Goal: Task Accomplishment & Management: Use online tool/utility

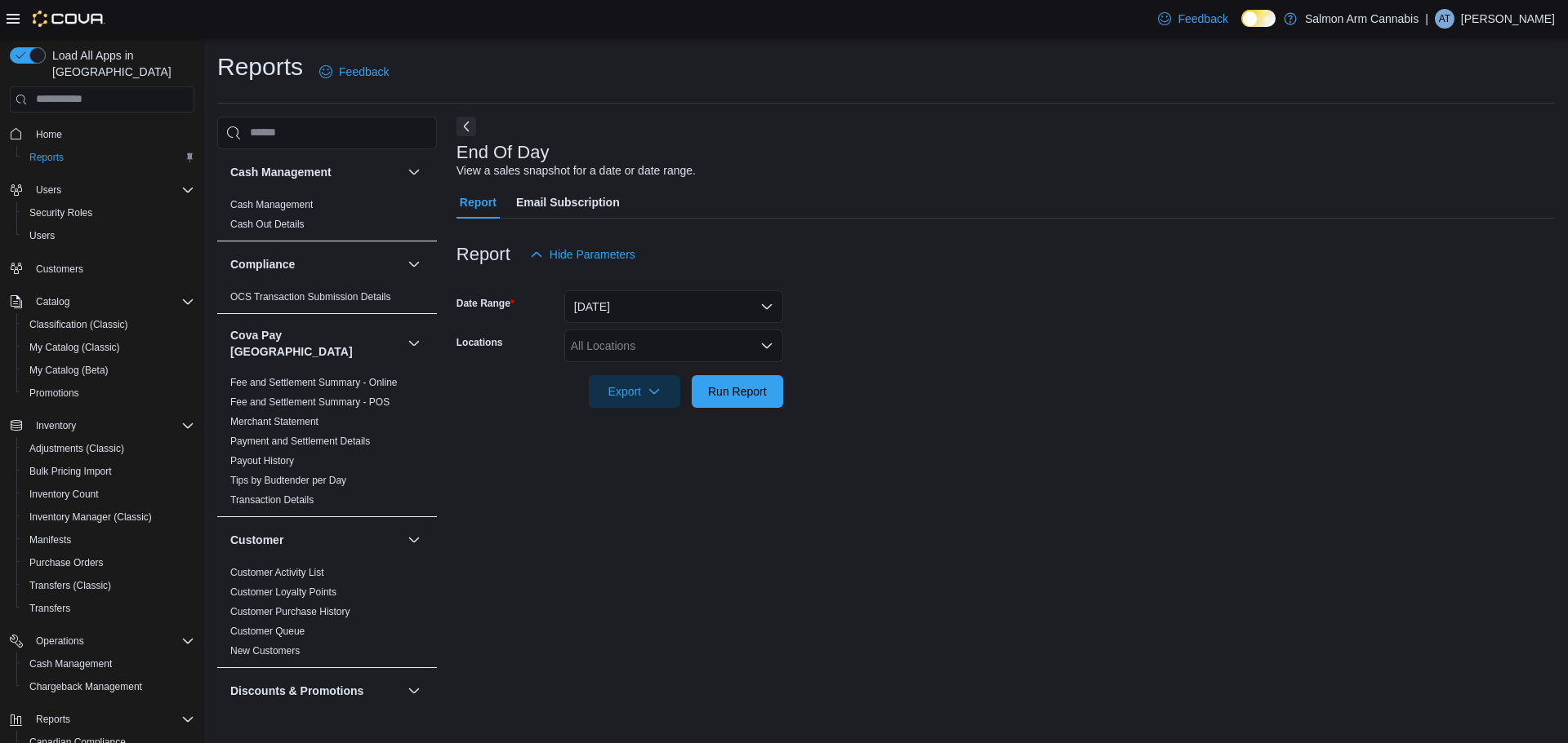
click at [641, 351] on div "All Locations" at bounding box center [674, 346] width 219 height 33
click at [645, 410] on button "[STREET_ADDRESS]" at bounding box center [674, 421] width 219 height 23
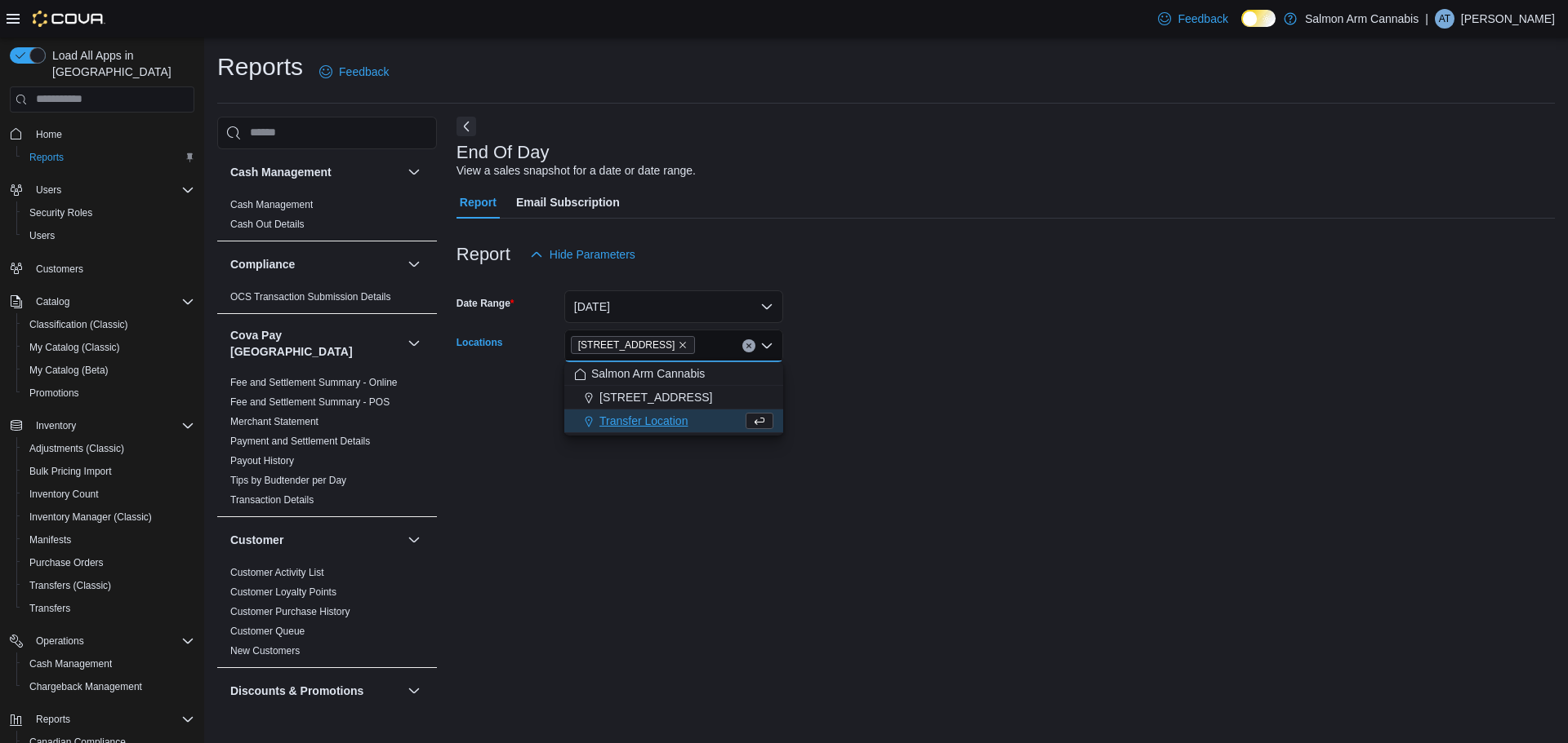
click at [1113, 444] on div "End Of Day View a sales snapshot for a date or date range. Report Email Subscri…" at bounding box center [1005, 411] width 1098 height 590
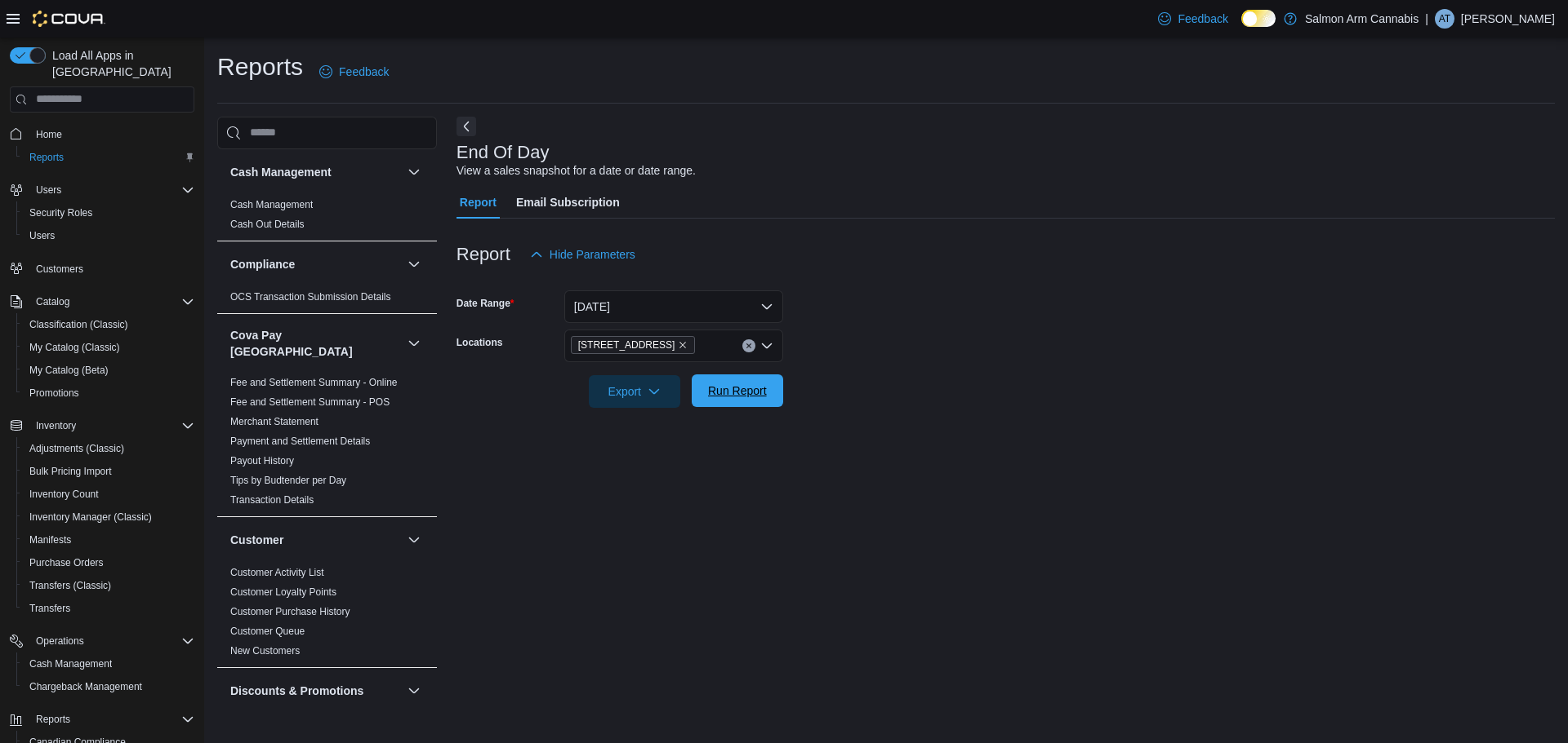
click at [722, 376] on span "Run Report" at bounding box center [737, 391] width 72 height 33
click at [1047, 404] on form "Date Range [DATE] Locations [STREET_ADDRESS] Export Run Report" at bounding box center [999, 339] width 1086 height 137
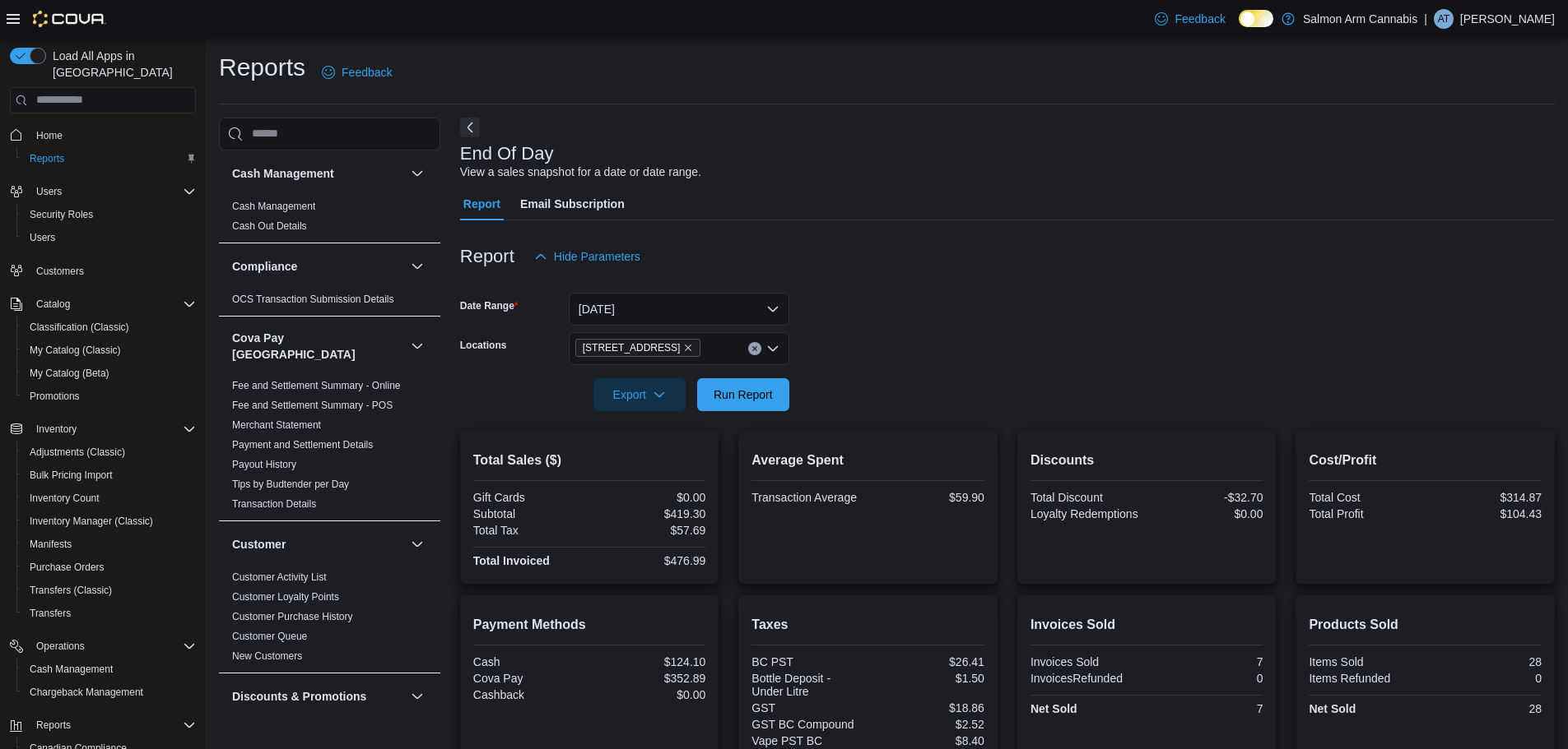
click at [1118, 203] on div "Report Email Subscription" at bounding box center [1007, 204] width 1094 height 33
click at [683, 347] on icon "Remove 81B Shuswap St NW from selection in this group" at bounding box center [688, 348] width 10 height 10
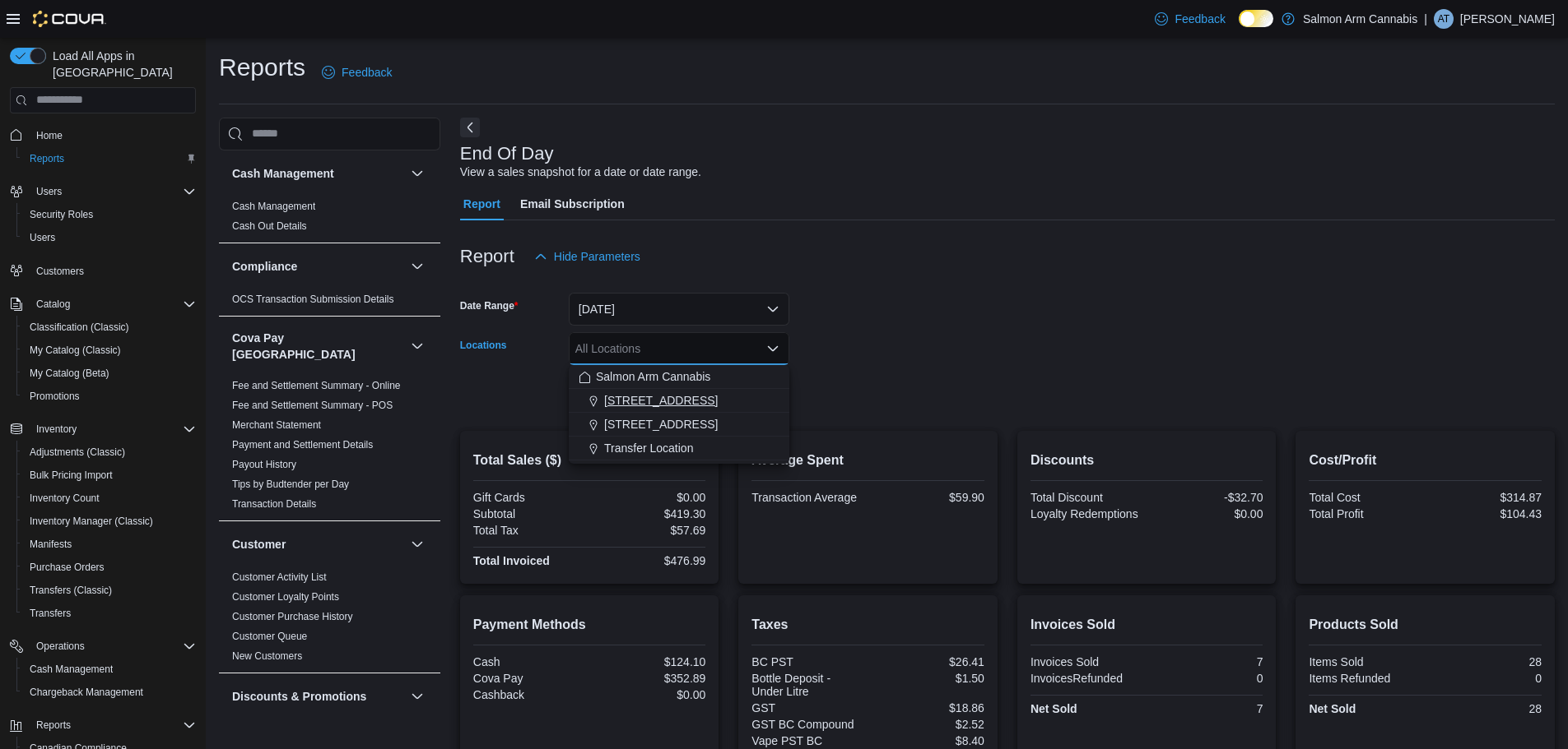
click at [688, 395] on span "[STREET_ADDRESS]" at bounding box center [661, 401] width 114 height 17
drag, startPoint x: 1056, startPoint y: 397, endPoint x: 825, endPoint y: 402, distance: 231.1
click at [1053, 397] on form "Date Range [DATE] Locations [STREET_ADDRESS] Combo box. Selected. [STREET_ADDRE…" at bounding box center [1007, 341] width 1094 height 138
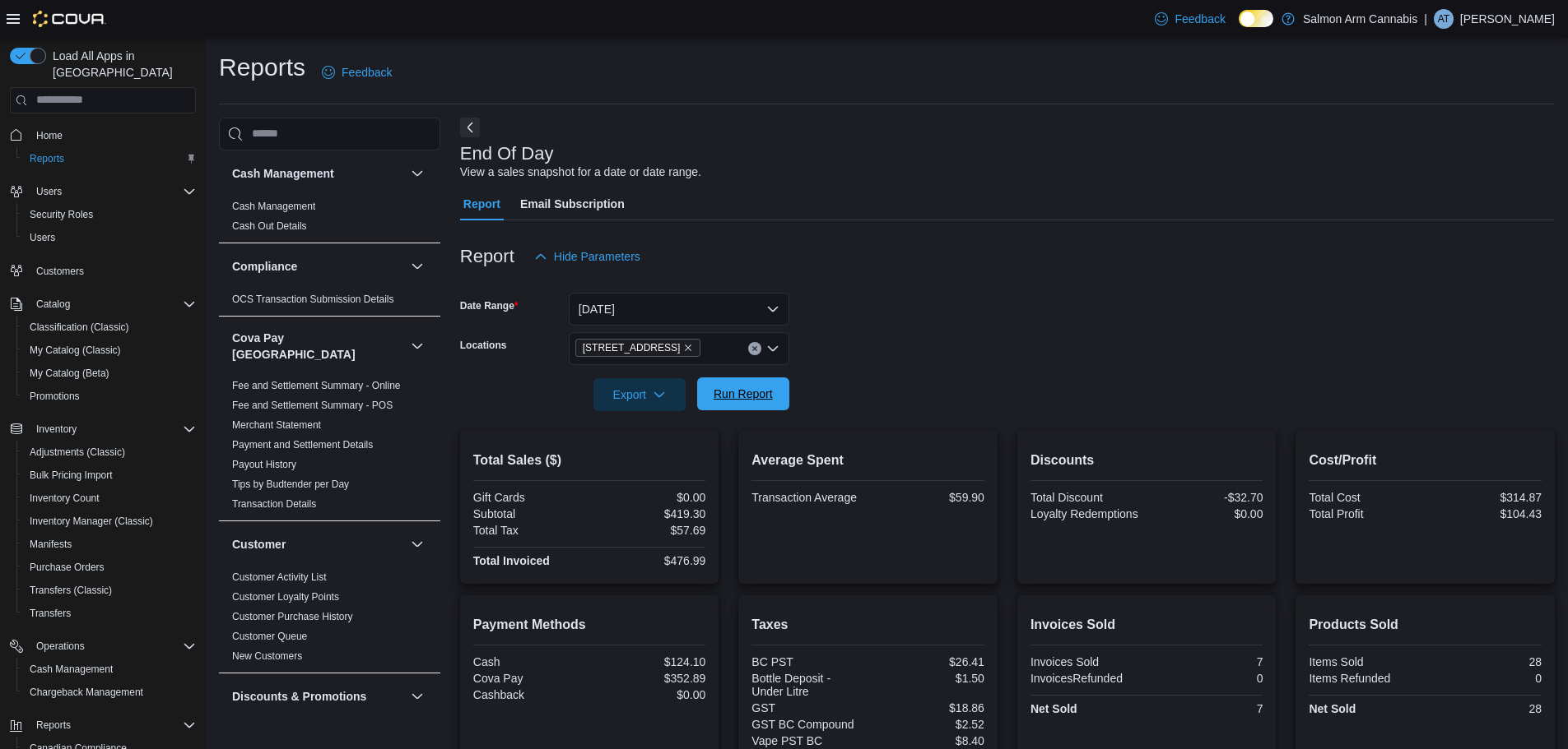
click at [754, 388] on span "Run Report" at bounding box center [743, 394] width 59 height 17
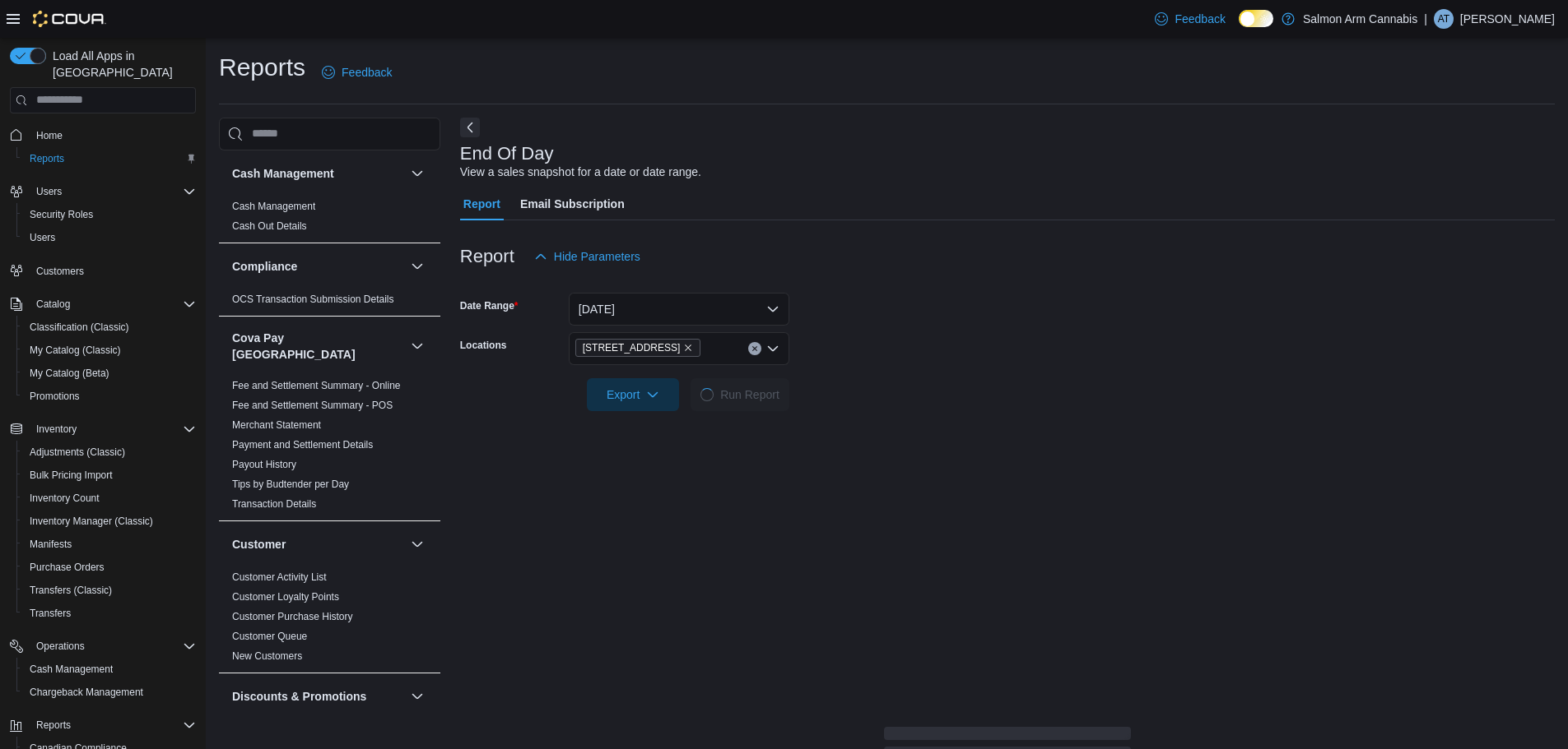
click at [992, 388] on form "Date Range [DATE] Locations [STREET_ADDRESS] Export Run Report" at bounding box center [1007, 341] width 1094 height 138
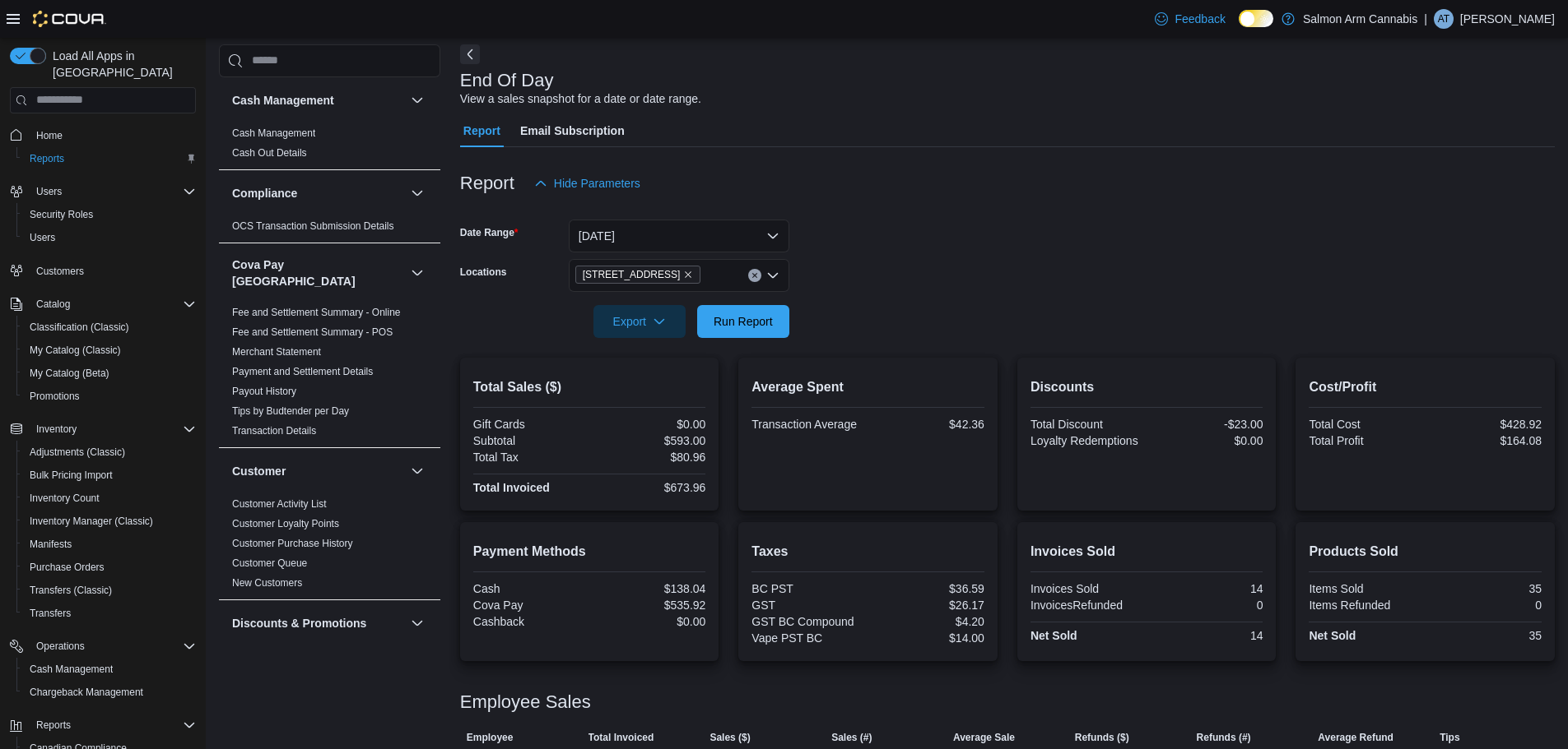
scroll to position [156, 0]
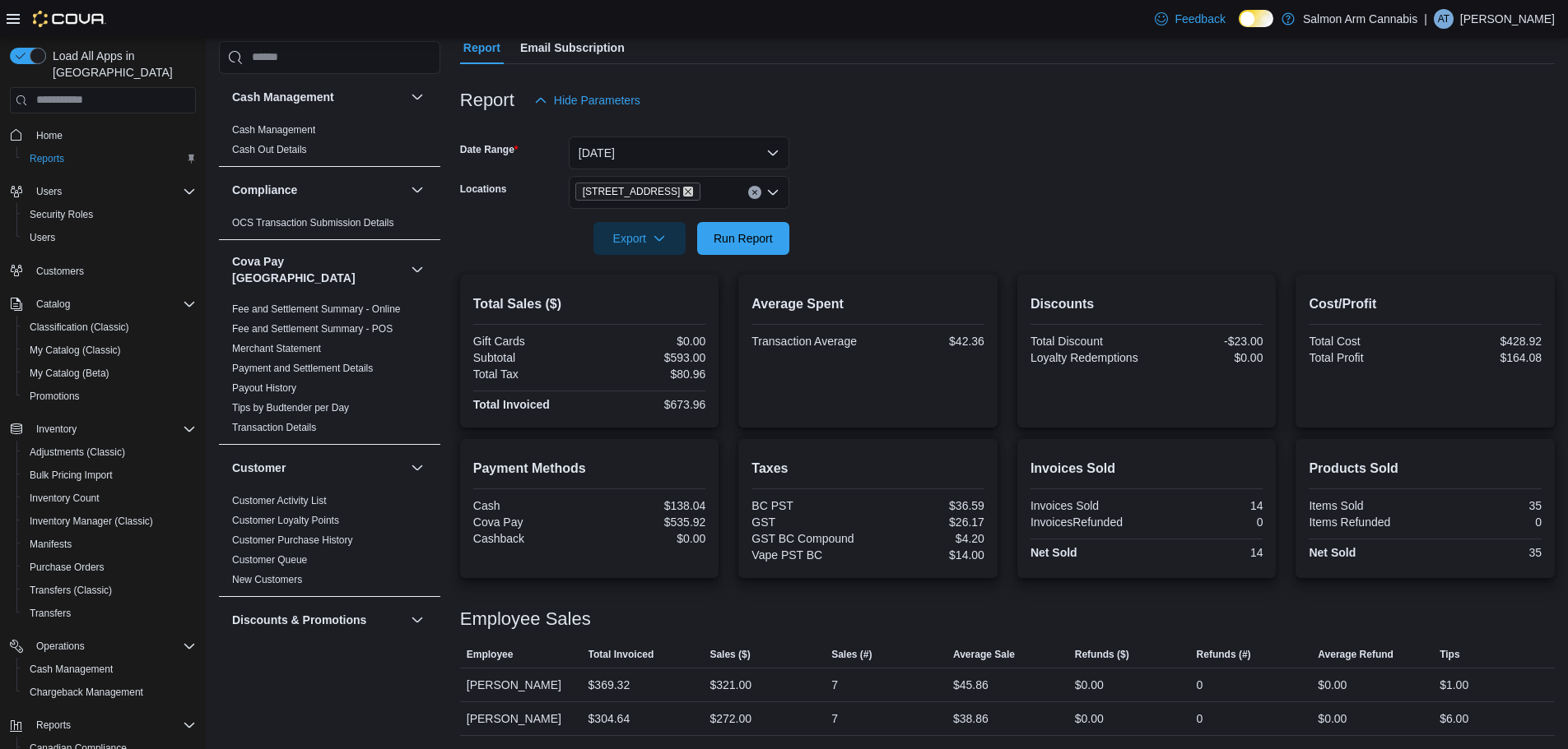
click at [686, 189] on icon "Remove 111 Lakeshore Dr. NE from selection in this group" at bounding box center [688, 191] width 10 height 10
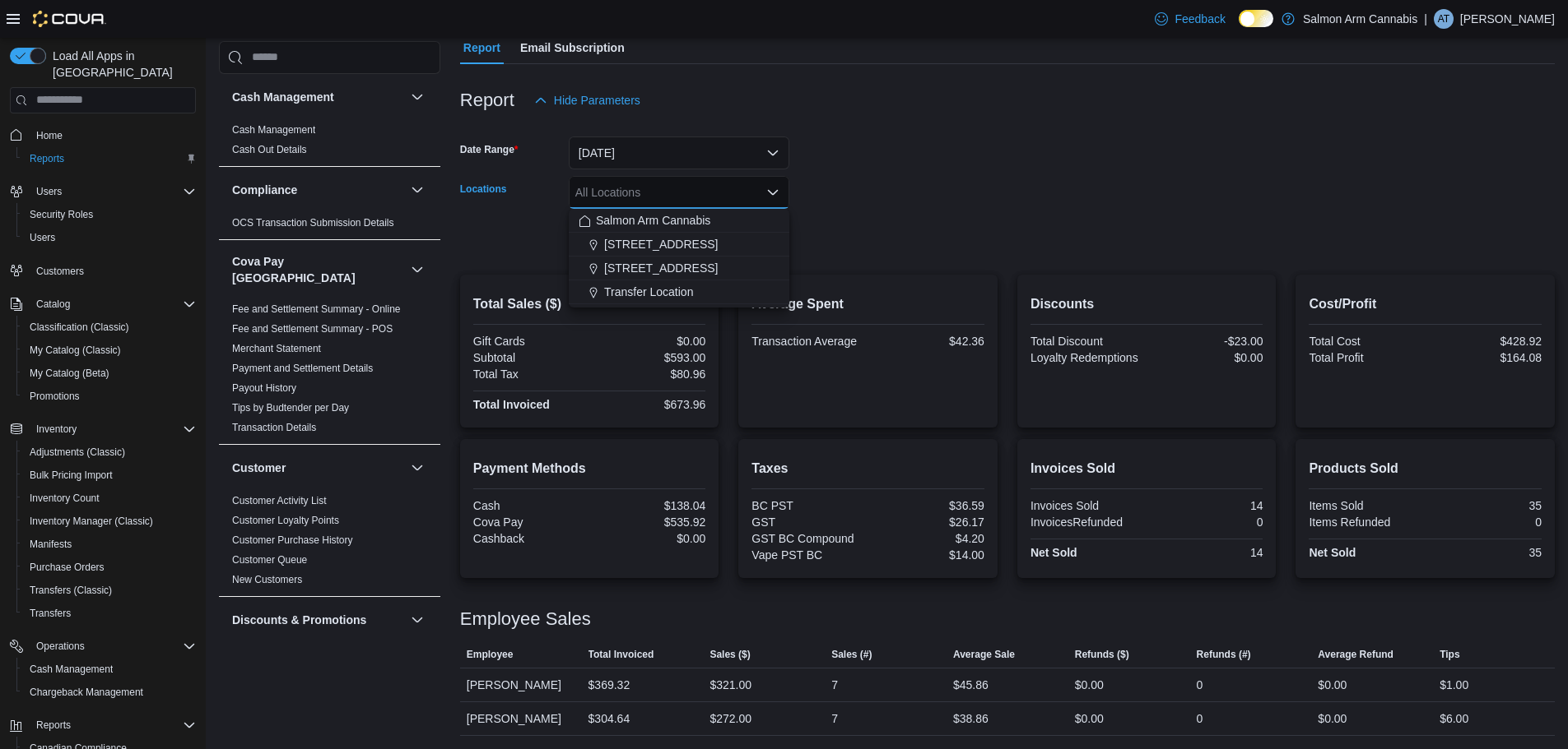
drag, startPoint x: 654, startPoint y: 262, endPoint x: 894, endPoint y: 262, distance: 240.0
click at [654, 262] on span "[STREET_ADDRESS]" at bounding box center [661, 268] width 114 height 17
click at [1053, 262] on div at bounding box center [1007, 264] width 1094 height 20
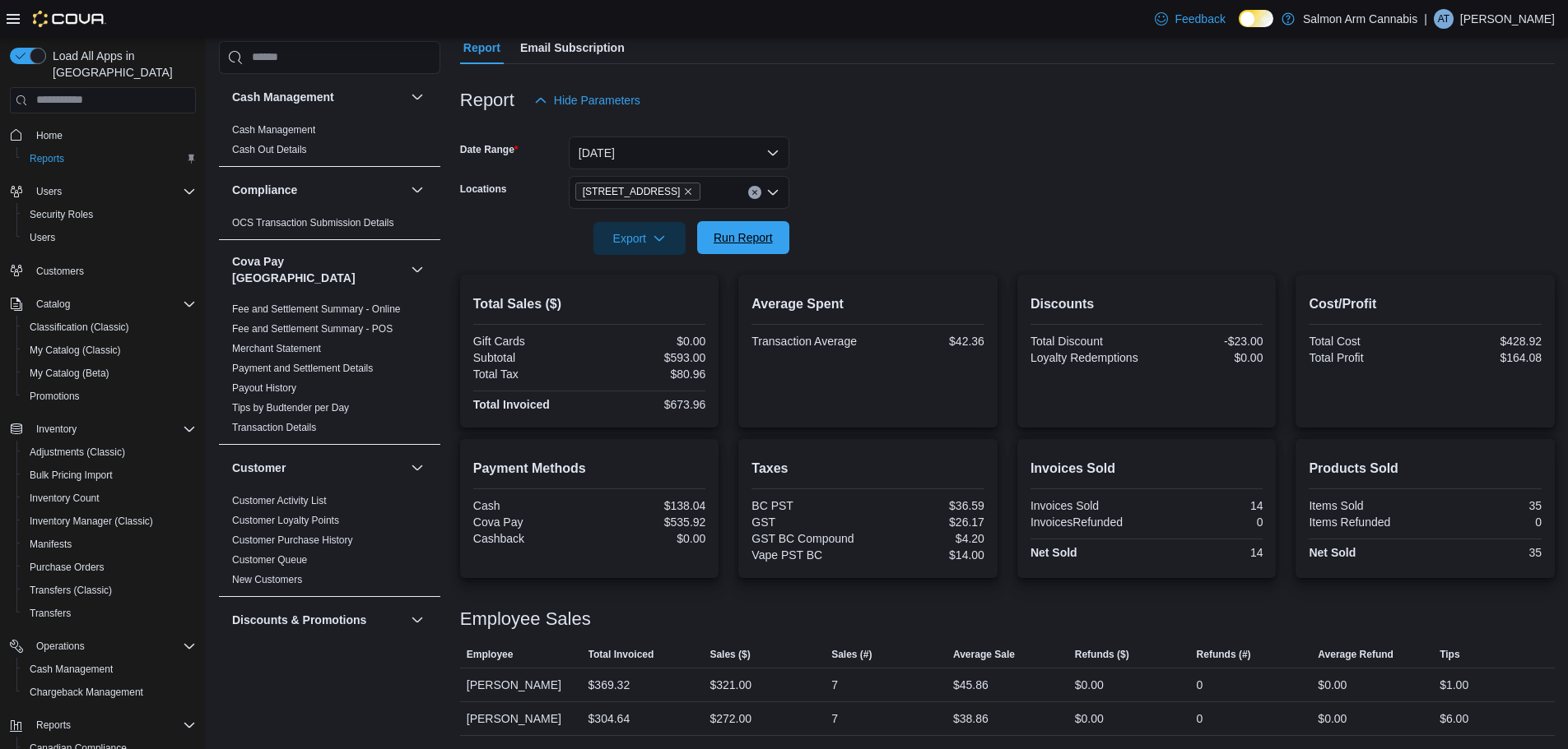
click at [744, 233] on span "Run Report" at bounding box center [743, 237] width 59 height 17
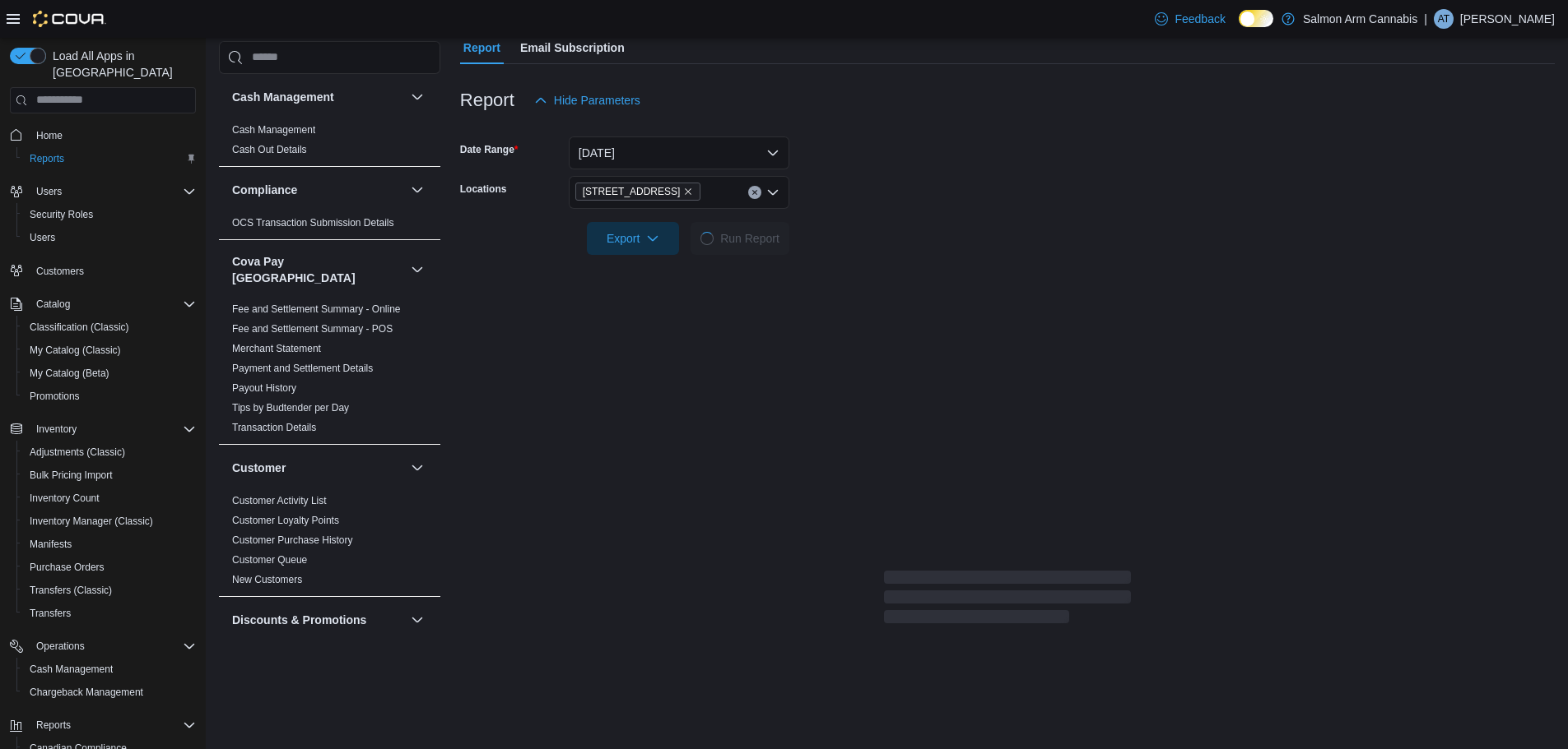
click at [1205, 238] on form "Date Range [DATE] Locations [STREET_ADDRESS] Export Run Report" at bounding box center [1007, 185] width 1094 height 138
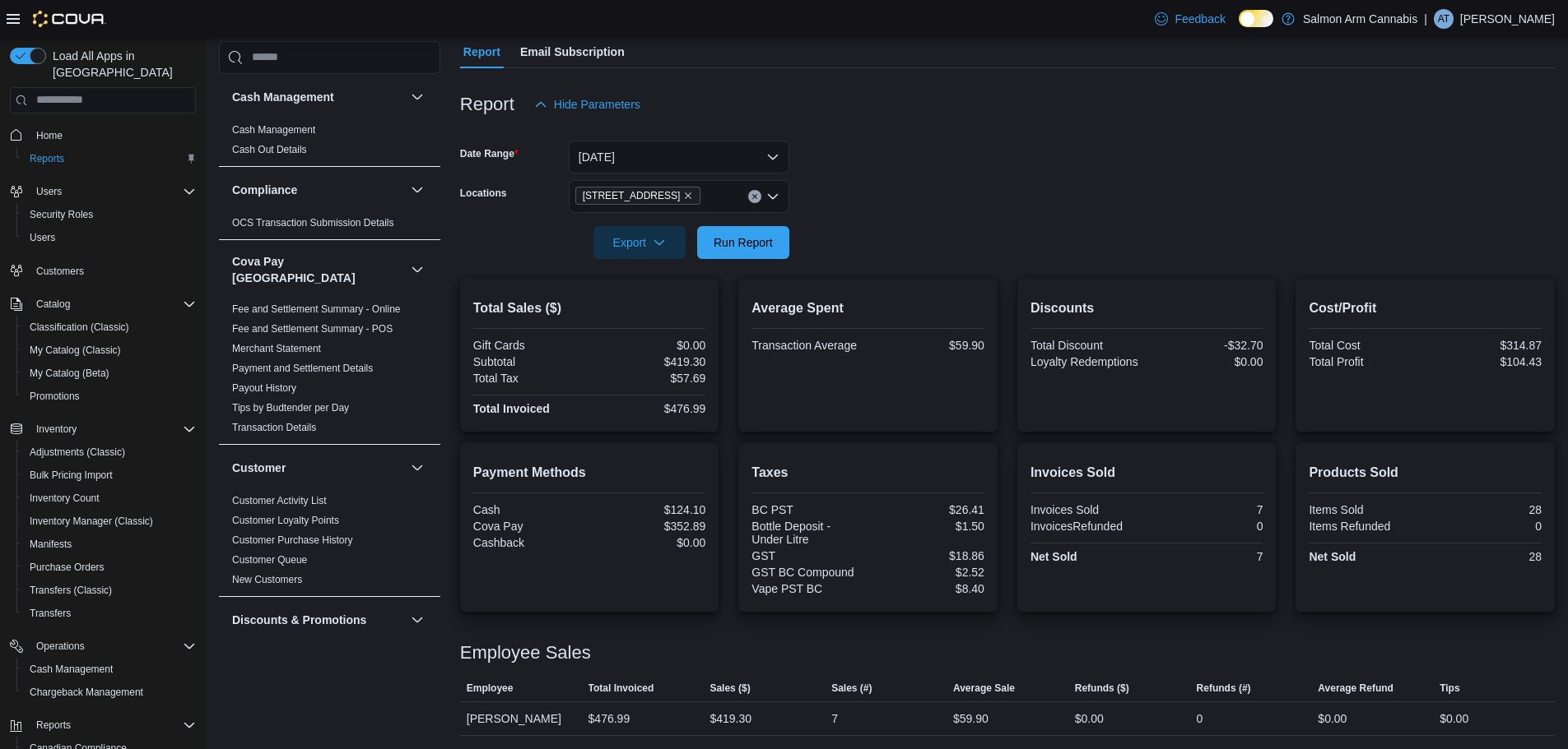
scroll to position [152, 0]
click at [989, 149] on form "Date Range [DATE] Locations [STREET_ADDRESS] Export Run Report" at bounding box center [1007, 189] width 1094 height 138
click at [683, 195] on icon "Remove 81B Shuswap St NW from selection in this group" at bounding box center [688, 196] width 10 height 10
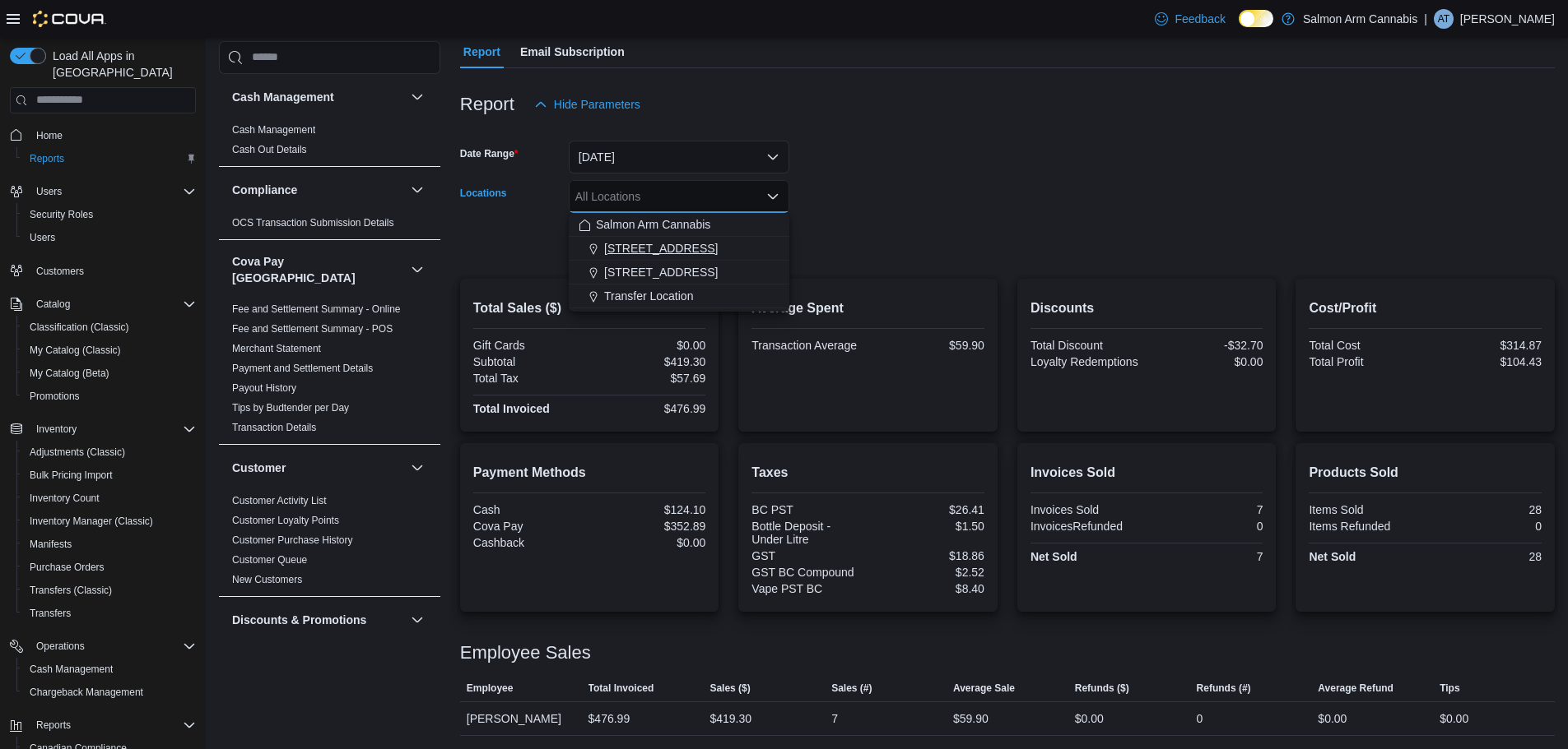
click at [661, 260] on button "[STREET_ADDRESS]" at bounding box center [679, 249] width 221 height 23
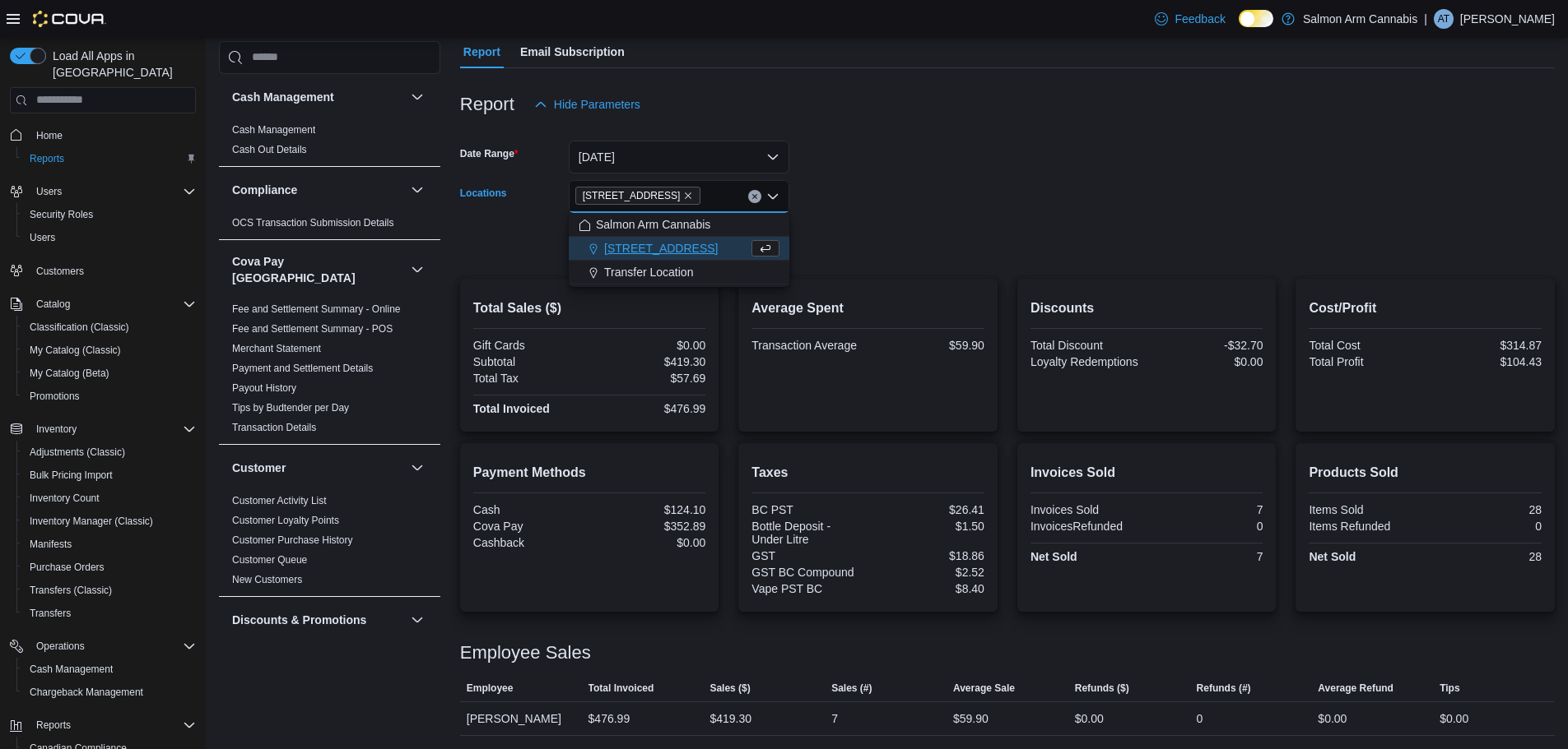
click at [1015, 249] on form "Date Range [DATE] Locations [STREET_ADDRESS] Combo box. Selected. [STREET_ADDRE…" at bounding box center [1007, 189] width 1094 height 138
click at [789, 249] on form "Date Range [DATE] Locations [STREET_ADDRESS] Export Run Report" at bounding box center [1007, 189] width 1094 height 138
drag, startPoint x: 761, startPoint y: 242, endPoint x: 1017, endPoint y: 233, distance: 256.2
click at [764, 242] on span "Run Report" at bounding box center [743, 242] width 59 height 17
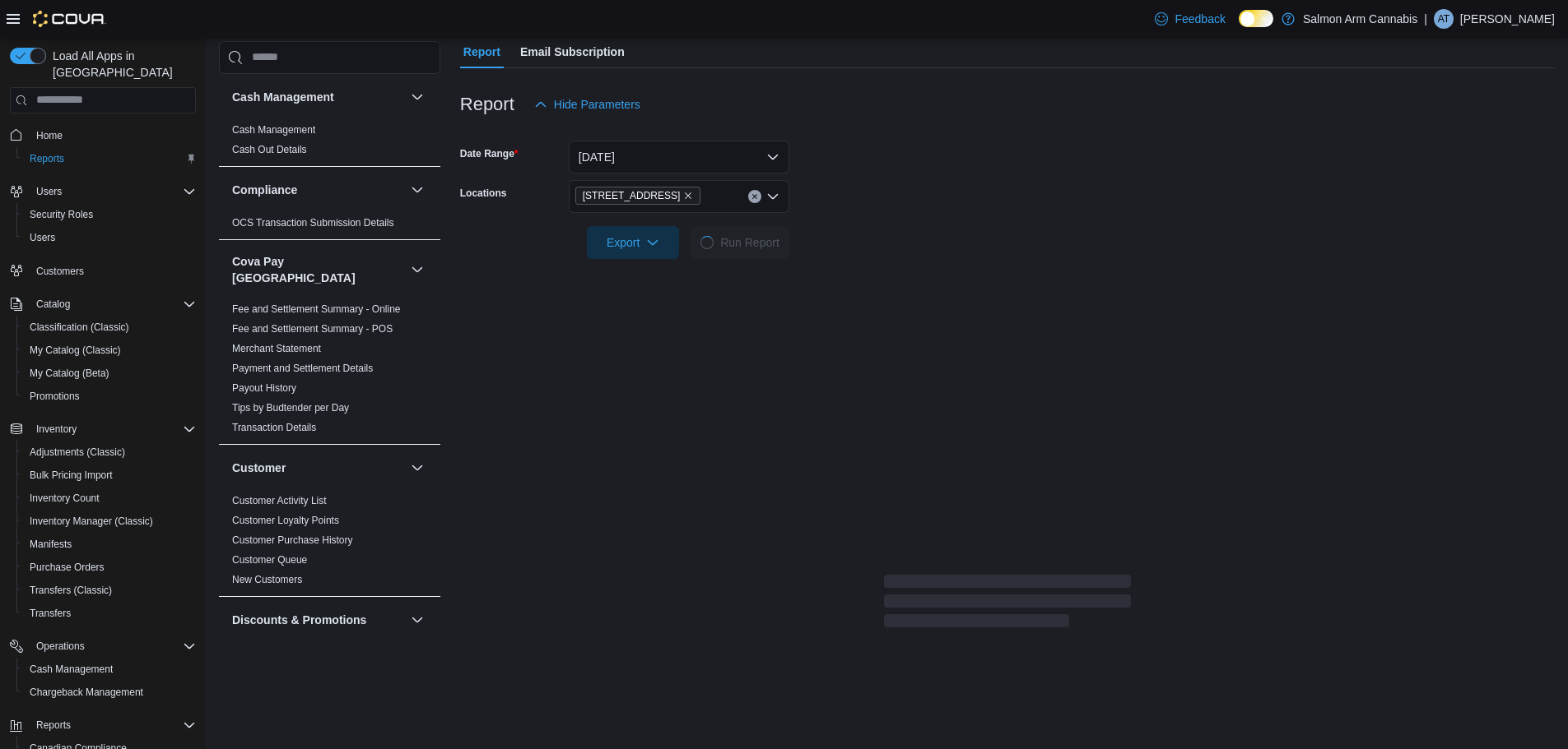
click at [1017, 233] on form "Date Range [DATE] Locations [STREET_ADDRESS] Export Run Report" at bounding box center [1007, 189] width 1094 height 138
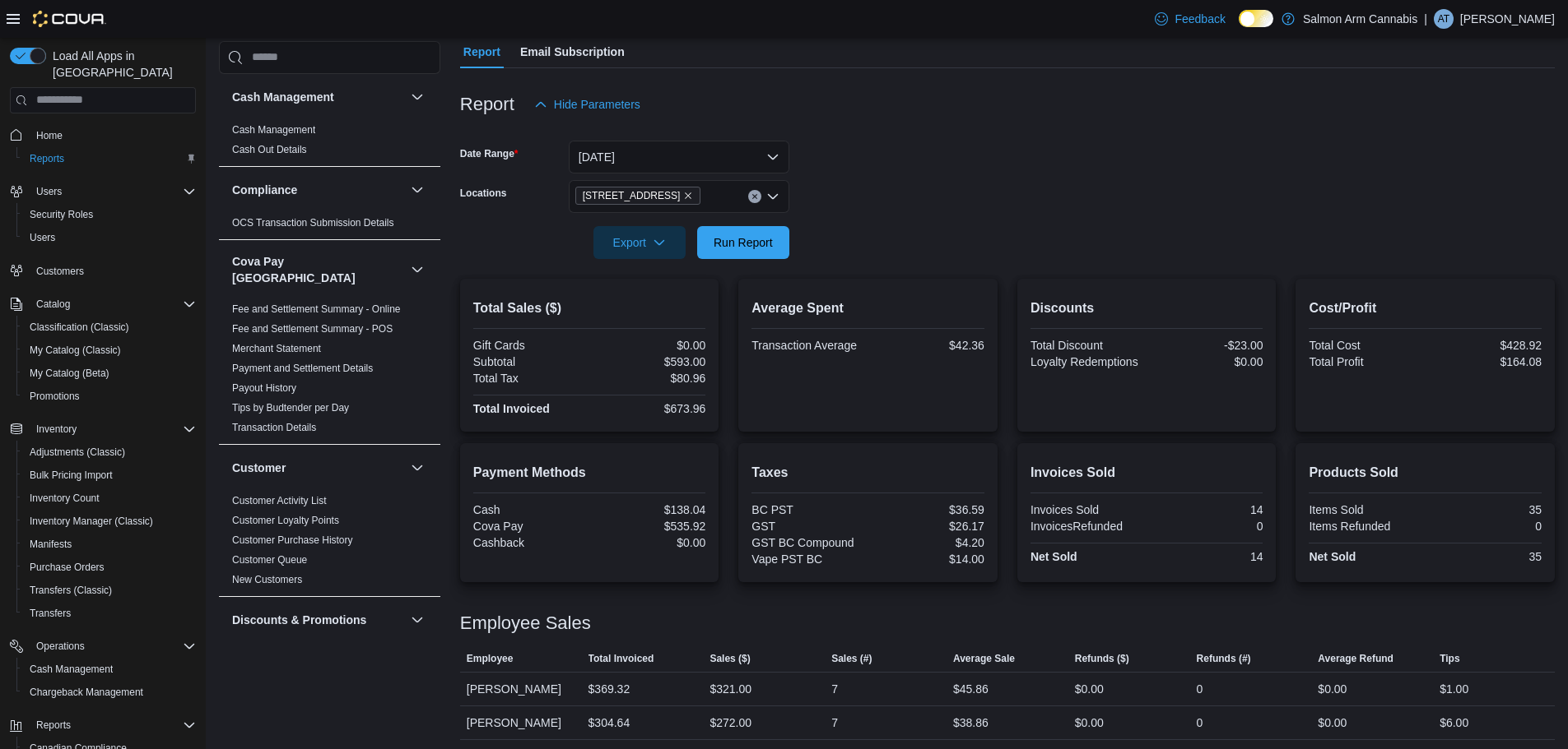
click at [1043, 189] on form "Date Range [DATE] Locations [STREET_ADDRESS] Export Run Report" at bounding box center [1007, 189] width 1094 height 138
click at [757, 197] on icon "Clear input" at bounding box center [754, 196] width 7 height 7
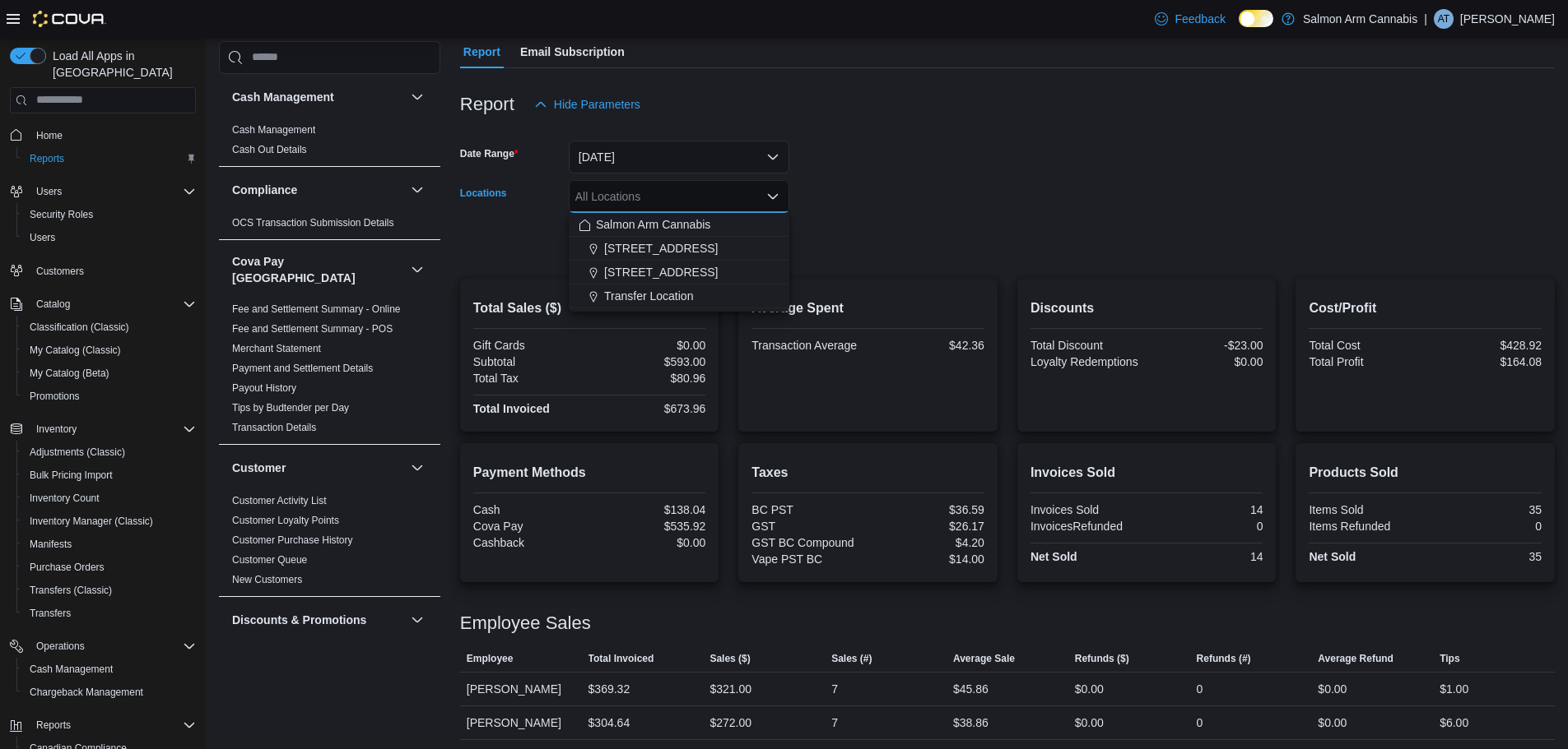
click at [1186, 197] on form "Date Range [DATE] Locations All Locations Combo box. Selected. Combo box input.…" at bounding box center [1007, 189] width 1094 height 138
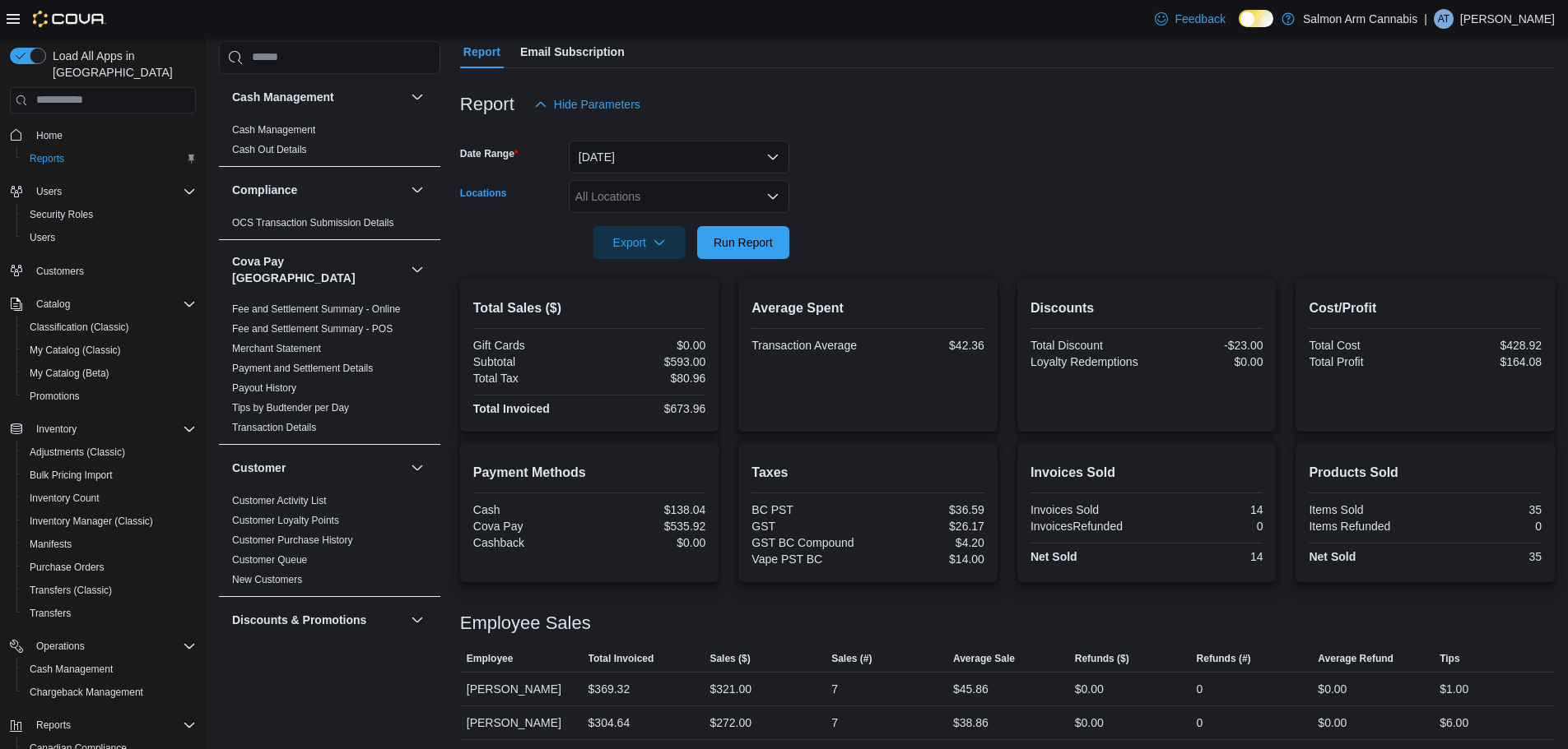
click at [739, 193] on div "All Locations" at bounding box center [679, 196] width 221 height 33
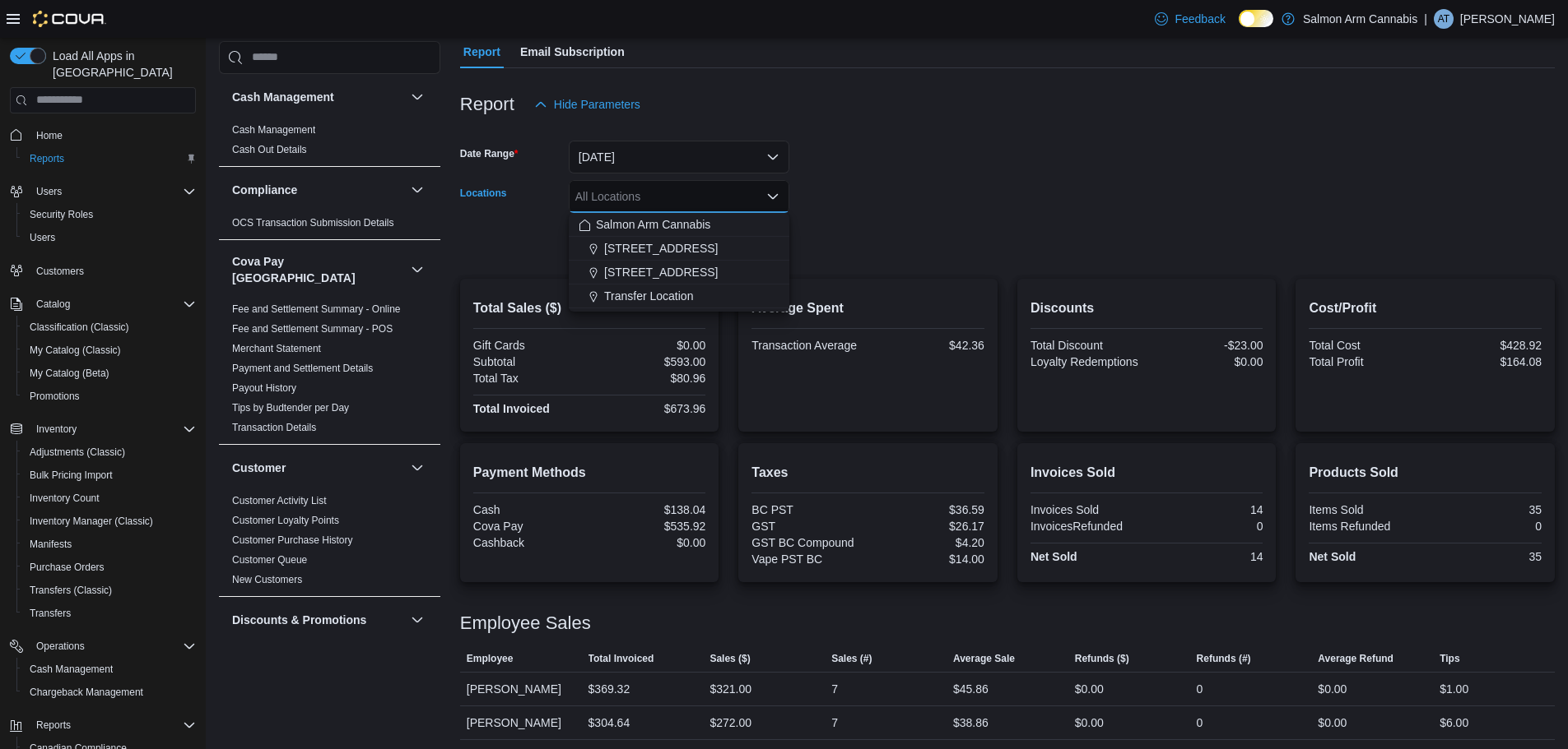
click at [1157, 177] on form "Date Range [DATE] Locations All Locations Combo box. Selected. Combo box input.…" at bounding box center [1007, 189] width 1094 height 138
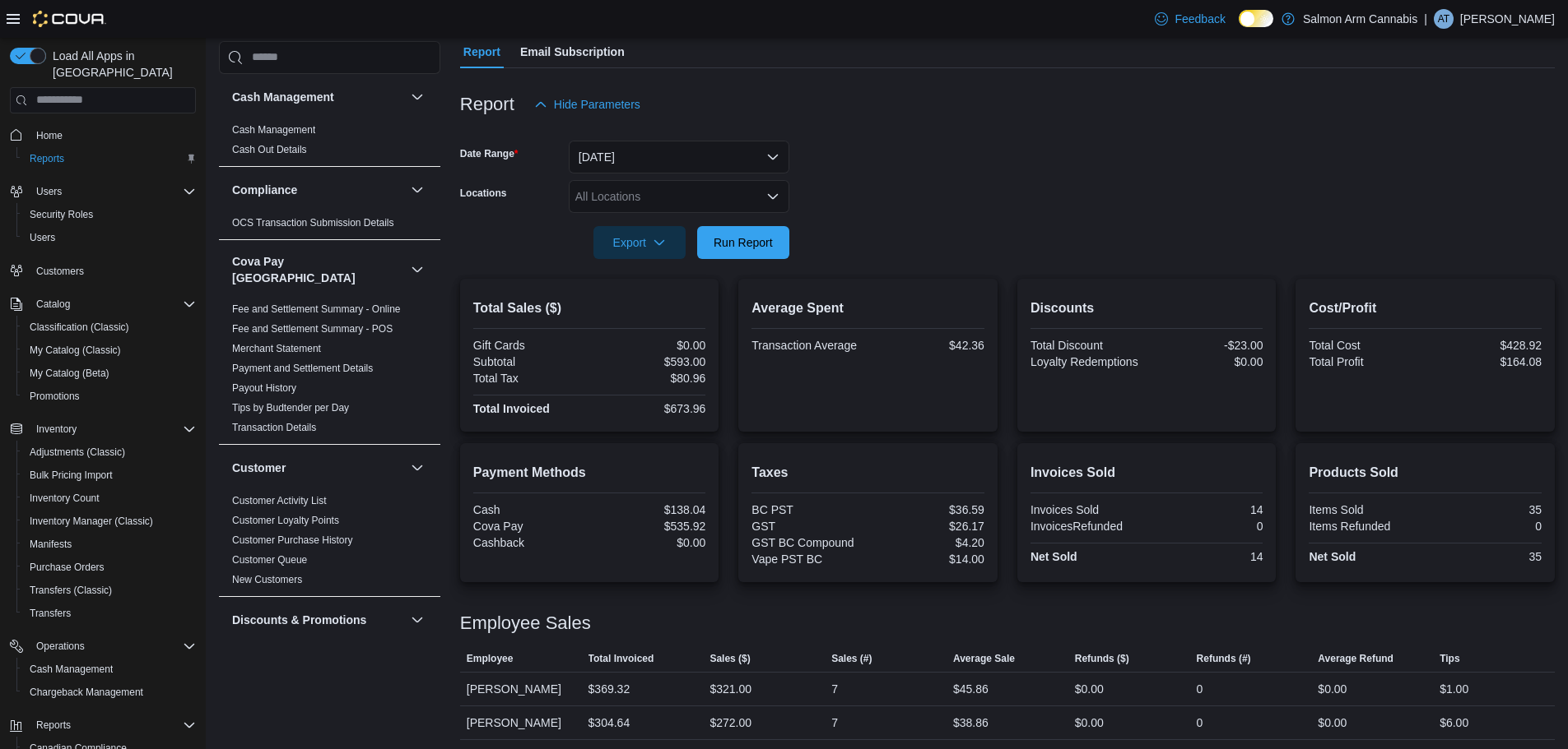
click at [723, 203] on div "All Locations" at bounding box center [679, 196] width 221 height 33
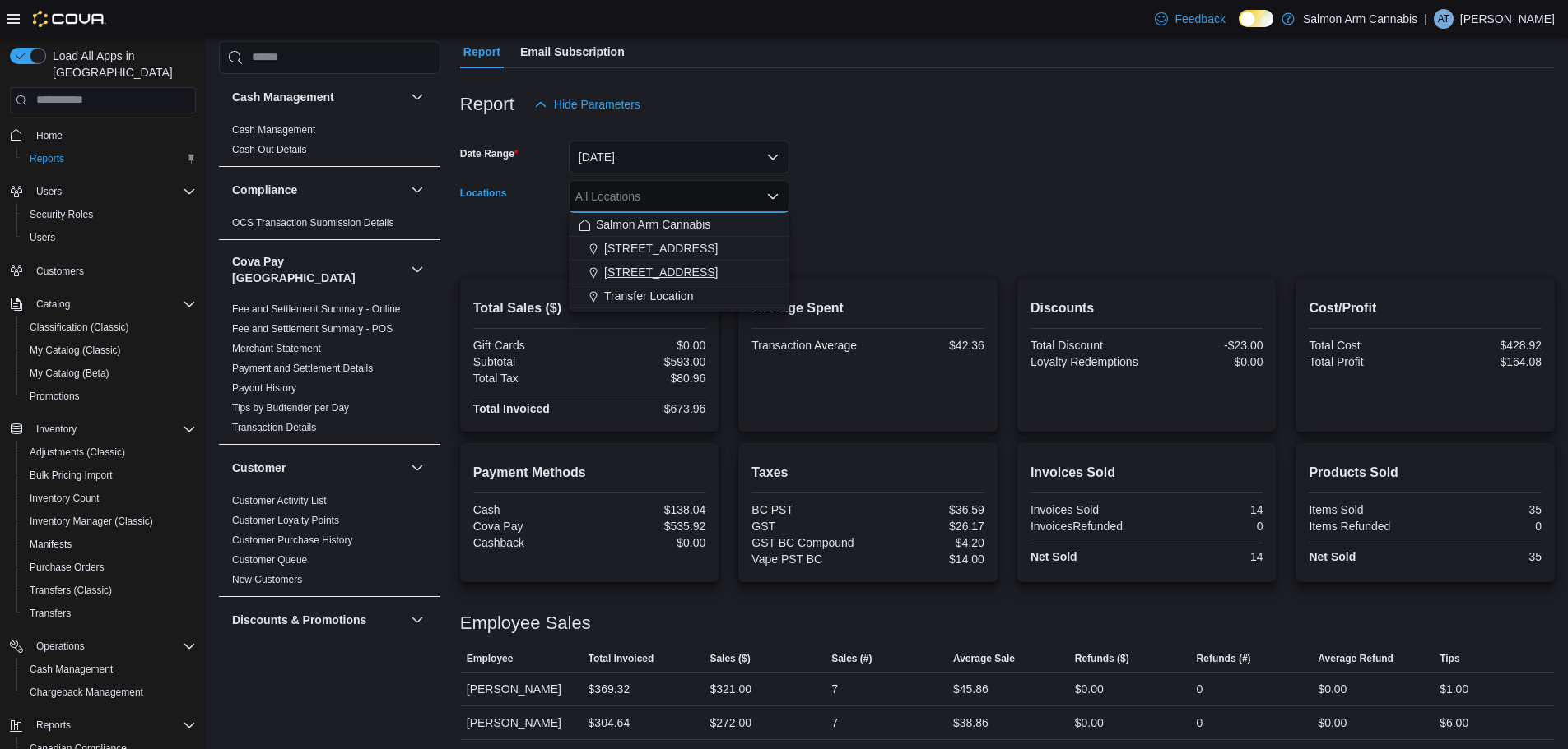
click at [673, 268] on span "[STREET_ADDRESS]" at bounding box center [661, 272] width 114 height 17
click at [850, 242] on form "Date Range [DATE] Locations [STREET_ADDRESS] Combo box. Selected. [STREET_ADDRE…" at bounding box center [1007, 189] width 1094 height 138
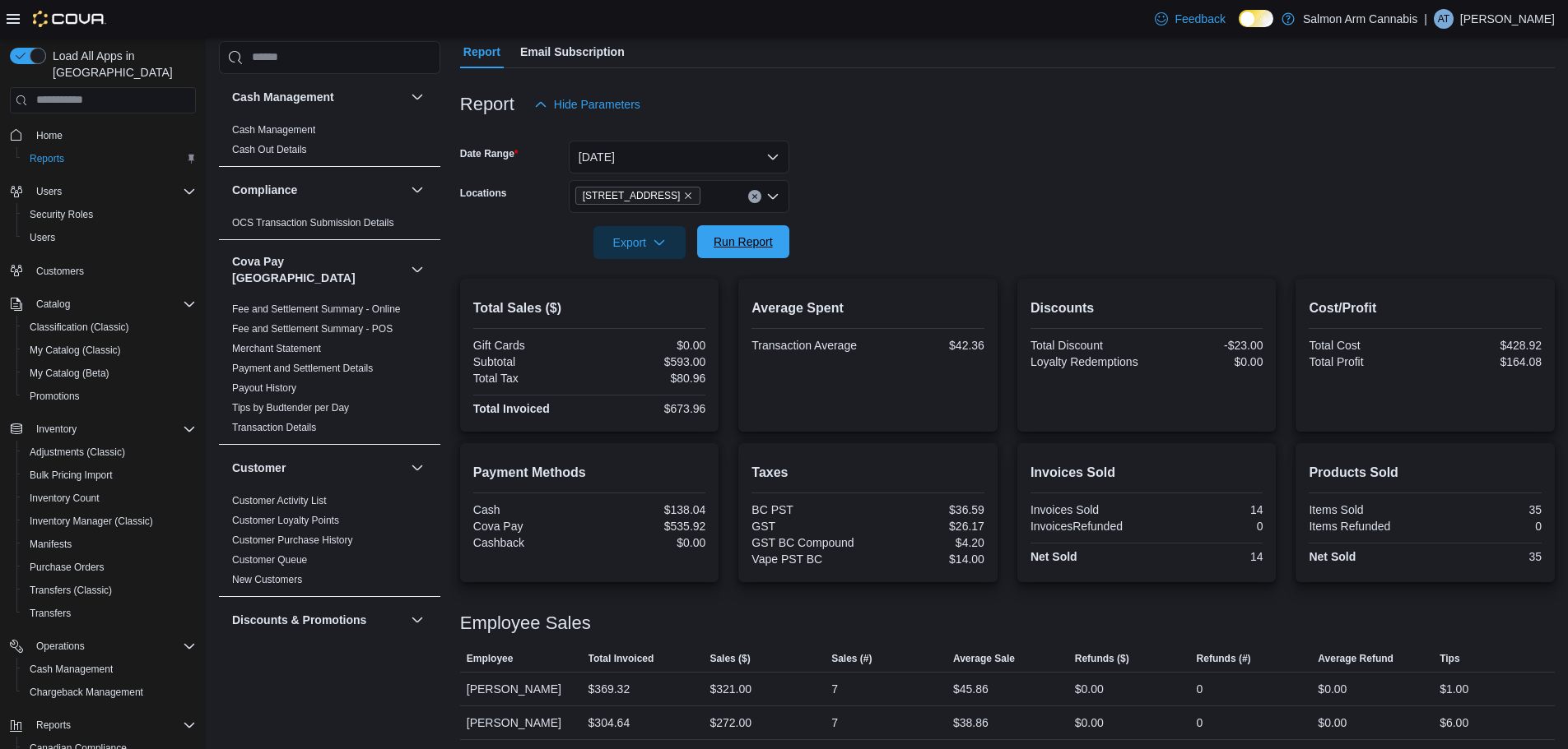
click at [734, 249] on span "Run Report" at bounding box center [743, 242] width 59 height 17
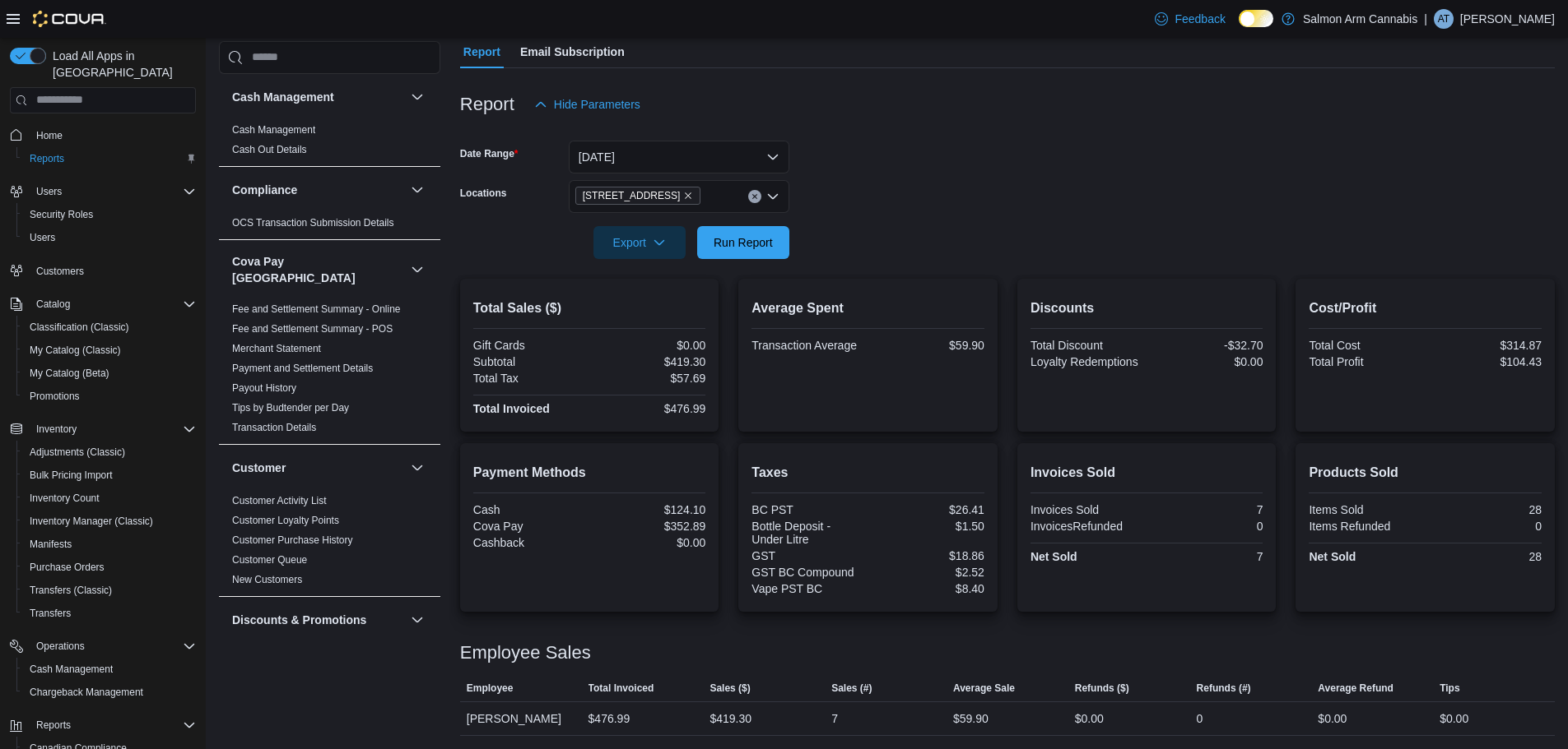
click at [1156, 189] on form "Date Range [DATE] Locations [STREET_ADDRESS] Export Run Report" at bounding box center [1007, 189] width 1094 height 138
click at [834, 129] on div at bounding box center [1007, 130] width 1094 height 20
drag, startPoint x: 732, startPoint y: 99, endPoint x: 872, endPoint y: 177, distance: 160.3
click at [863, 176] on div "Report Hide Parameters Date Range [DATE] Locations 81B Shuswap St NW Export Run…" at bounding box center [1007, 402] width 1094 height 668
click at [891, 177] on form "Date Range [DATE] Locations [STREET_ADDRESS] Export Run Report" at bounding box center [1007, 189] width 1094 height 138
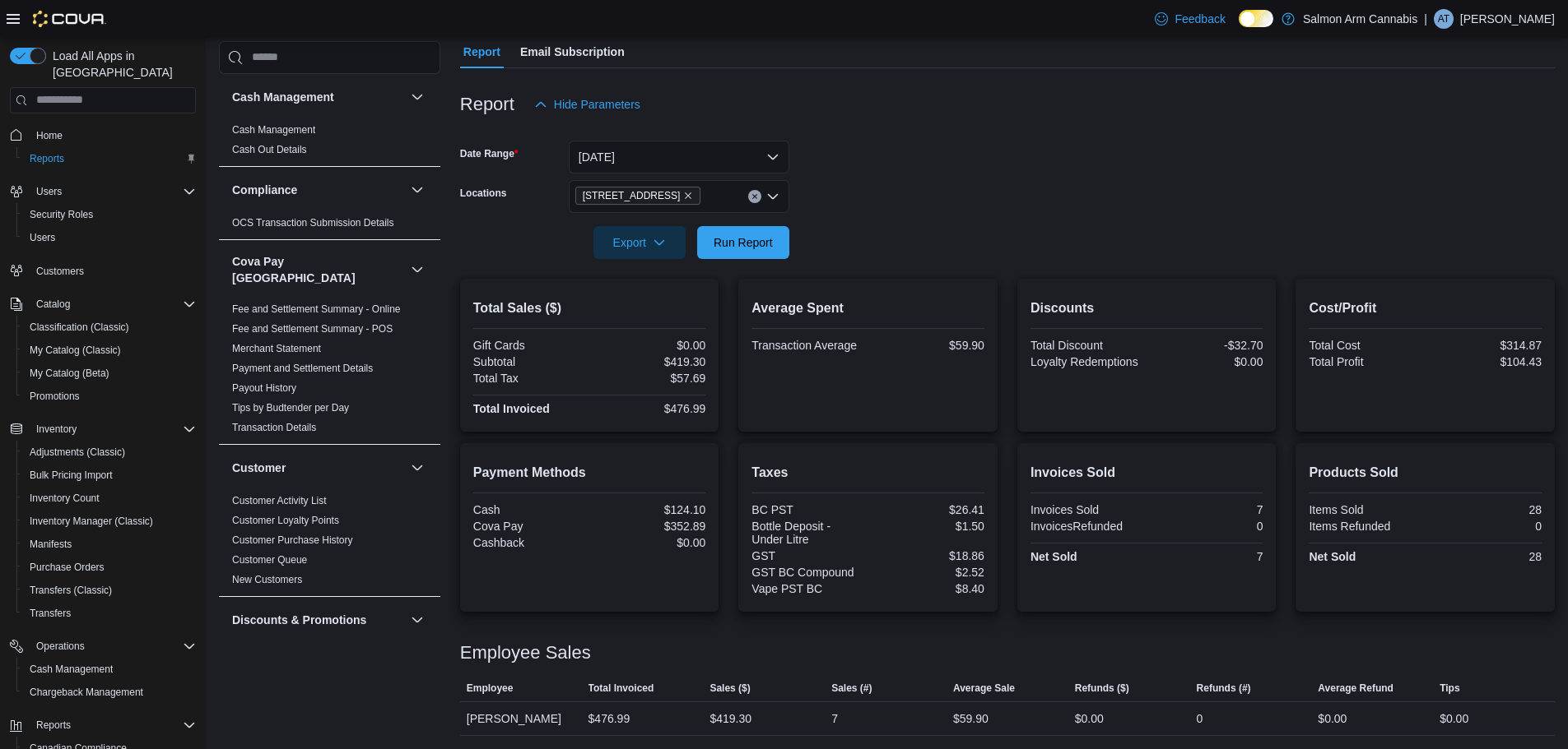
click at [1053, 174] on form "Date Range [DATE] Locations [STREET_ADDRESS] Export Run Report" at bounding box center [1007, 189] width 1094 height 138
click at [969, 169] on form "Date Range [DATE] Locations [STREET_ADDRESS] Export Run Report" at bounding box center [1007, 189] width 1094 height 138
